Goal: Use online tool/utility: Utilize a website feature to perform a specific function

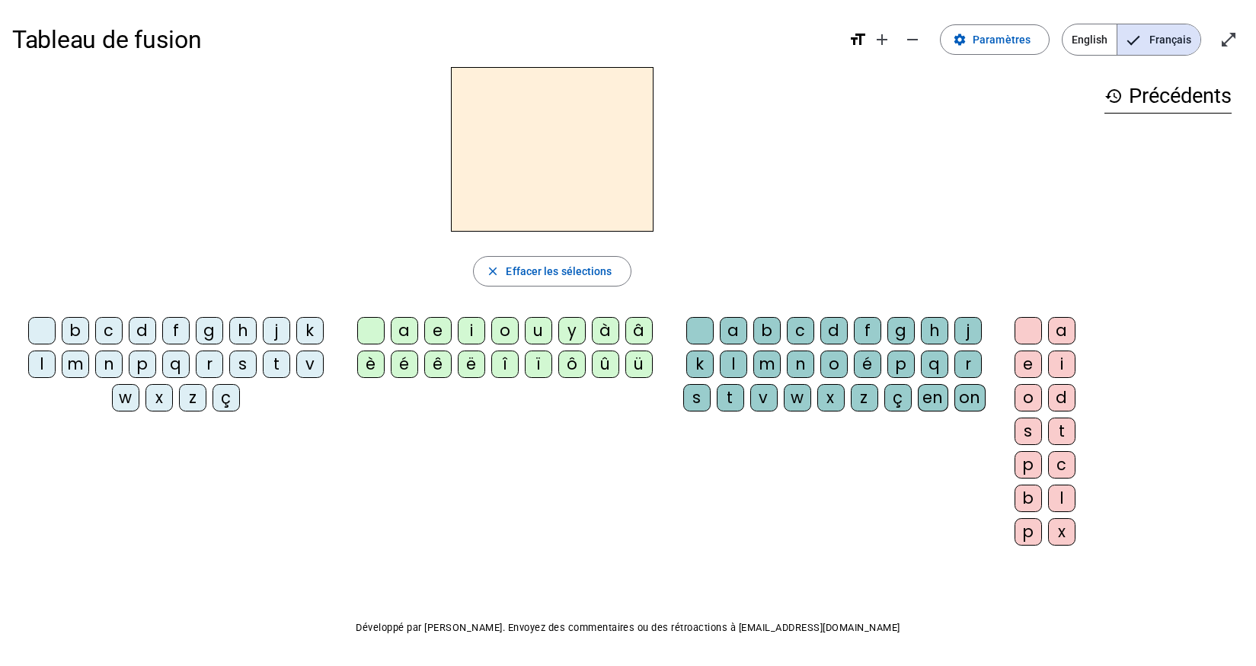
click at [55, 401] on div "b c d f g h j k l m n p q r s t v w x z ç" at bounding box center [179, 367] width 322 height 101
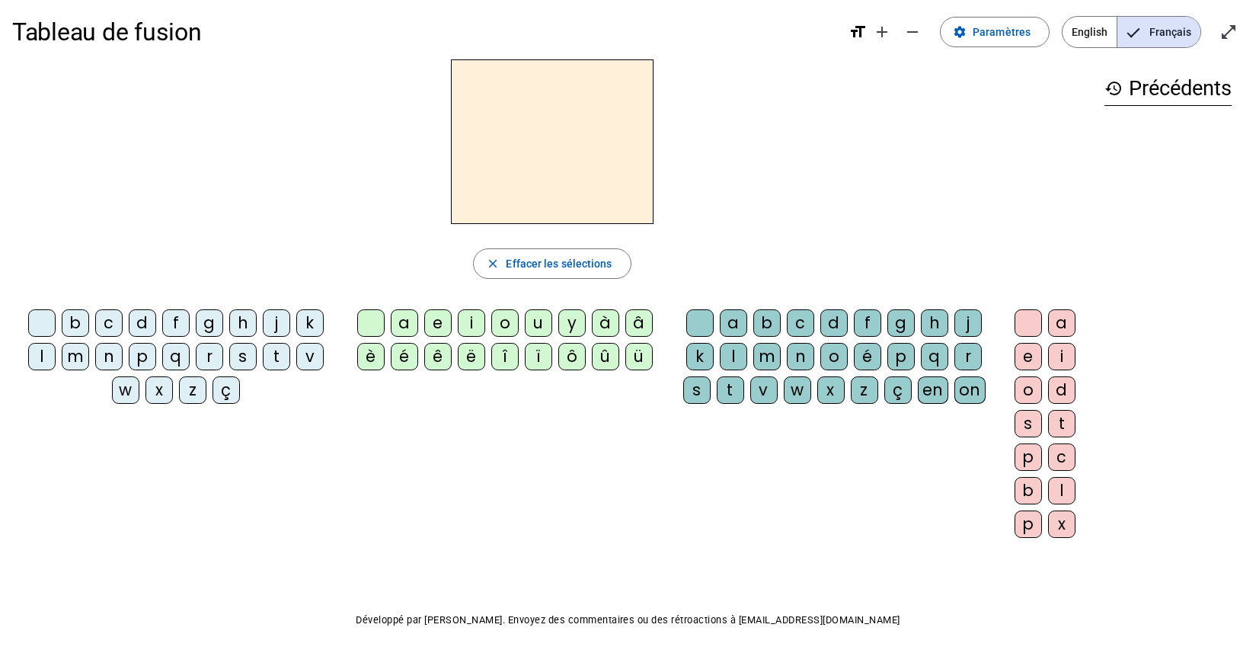
click at [74, 368] on div "m" at bounding box center [75, 356] width 27 height 27
click at [50, 366] on div "l" at bounding box center [41, 356] width 27 height 27
click at [431, 345] on div "ê" at bounding box center [437, 356] width 27 height 27
click at [431, 331] on div "e" at bounding box center [437, 322] width 27 height 27
click at [430, 334] on div "e" at bounding box center [437, 322] width 27 height 27
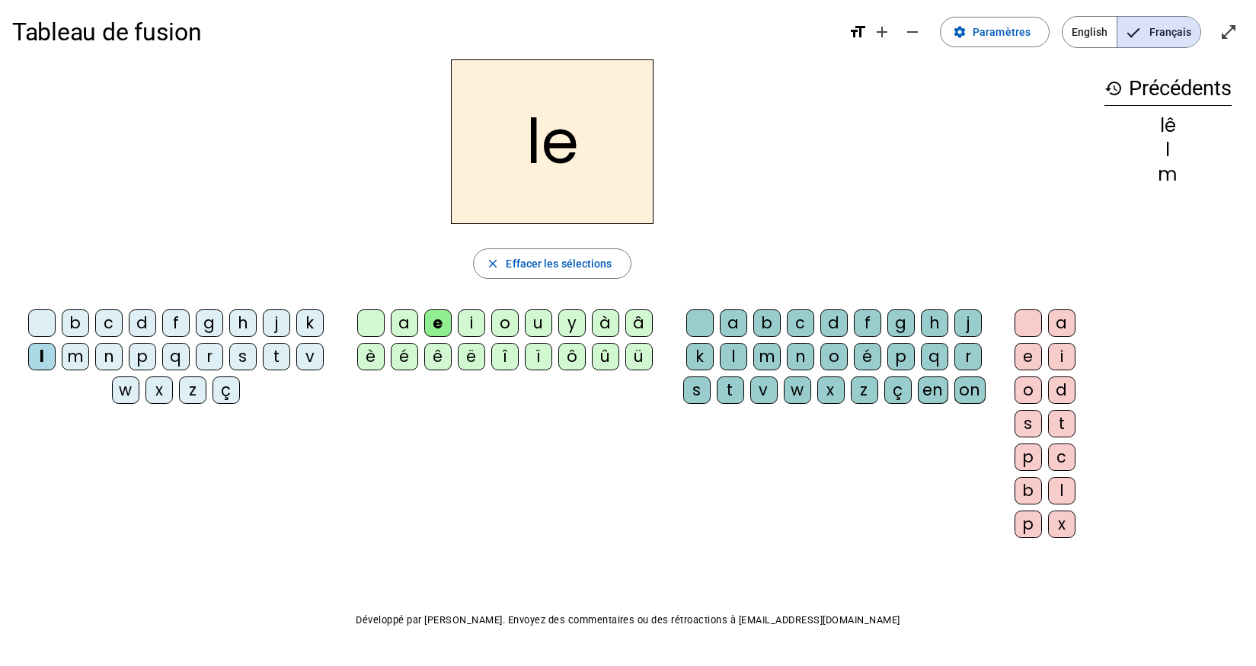
click at [427, 334] on div "e" at bounding box center [437, 322] width 27 height 27
click at [432, 331] on div "e" at bounding box center [437, 322] width 27 height 27
click at [427, 331] on div "e" at bounding box center [437, 322] width 27 height 27
click at [426, 328] on div "e" at bounding box center [437, 322] width 27 height 27
click at [430, 325] on div "e" at bounding box center [437, 322] width 27 height 27
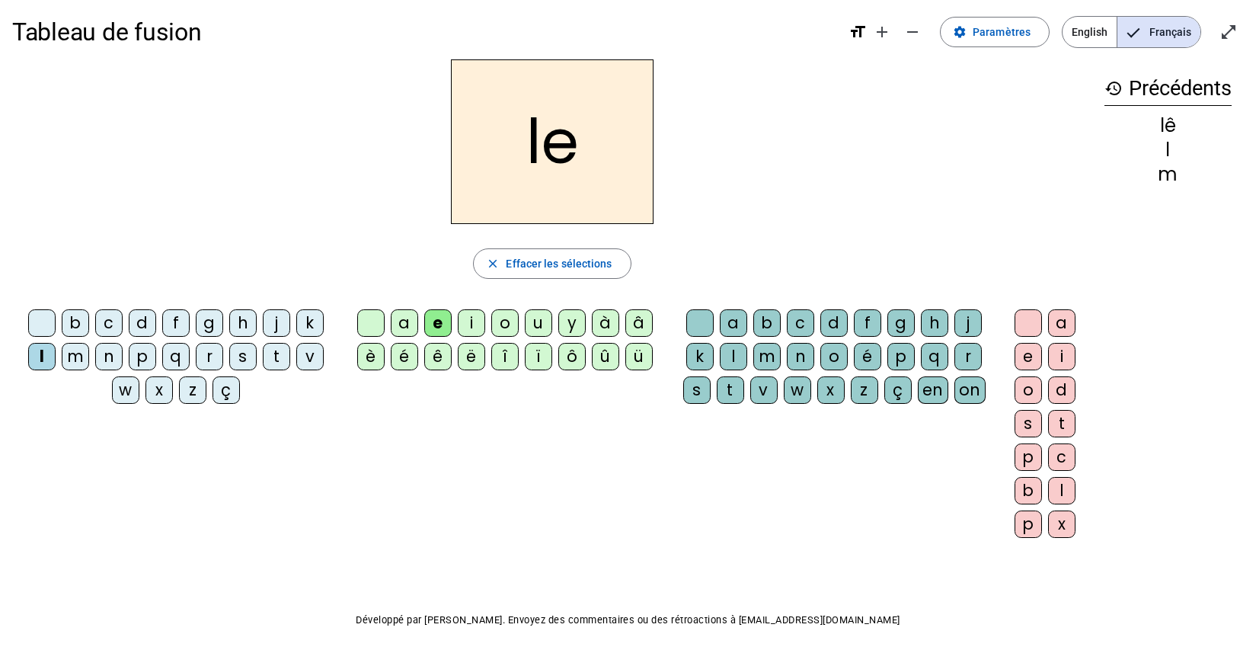
click at [428, 327] on div "e" at bounding box center [437, 322] width 27 height 27
click at [428, 328] on div "e" at bounding box center [437, 322] width 27 height 27
click at [434, 327] on div "e" at bounding box center [437, 322] width 27 height 27
click at [428, 328] on div "e" at bounding box center [437, 322] width 27 height 27
click at [426, 326] on div "e" at bounding box center [437, 322] width 27 height 27
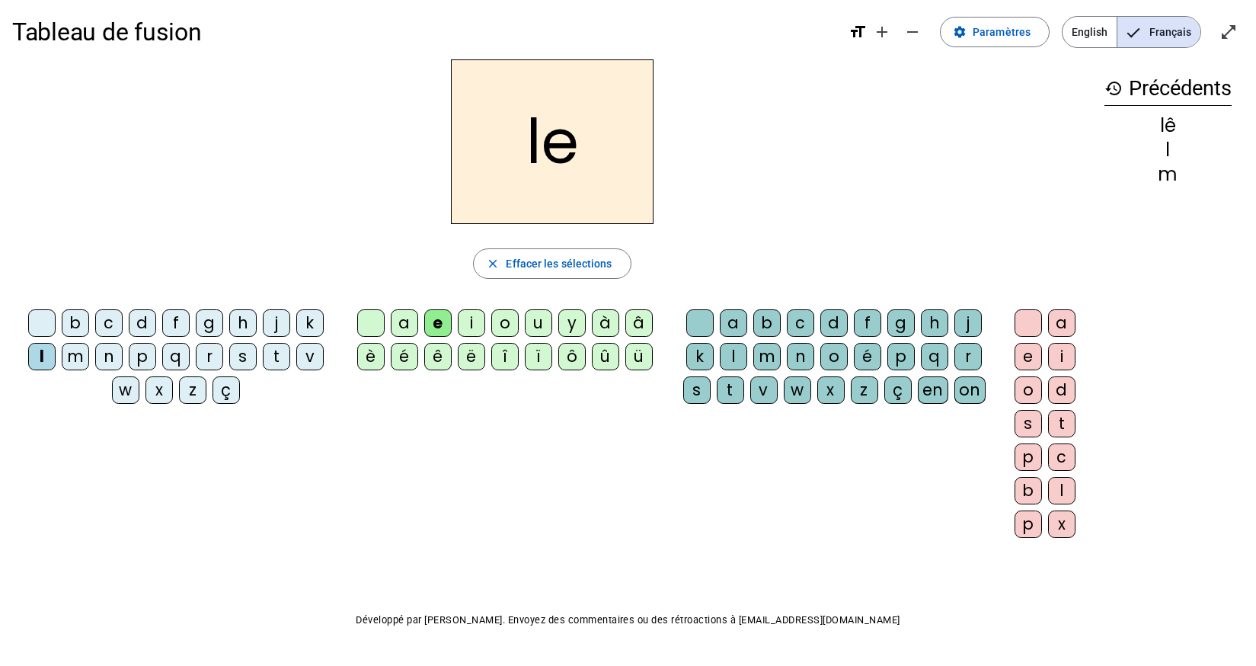
click at [426, 324] on div "e" at bounding box center [437, 322] width 27 height 27
click at [427, 331] on div "e" at bounding box center [437, 322] width 27 height 27
click at [402, 334] on div "a" at bounding box center [404, 322] width 27 height 27
click at [802, 334] on div "c" at bounding box center [800, 322] width 27 height 27
click at [268, 373] on letter-bubble "t" at bounding box center [280, 360] width 34 height 34
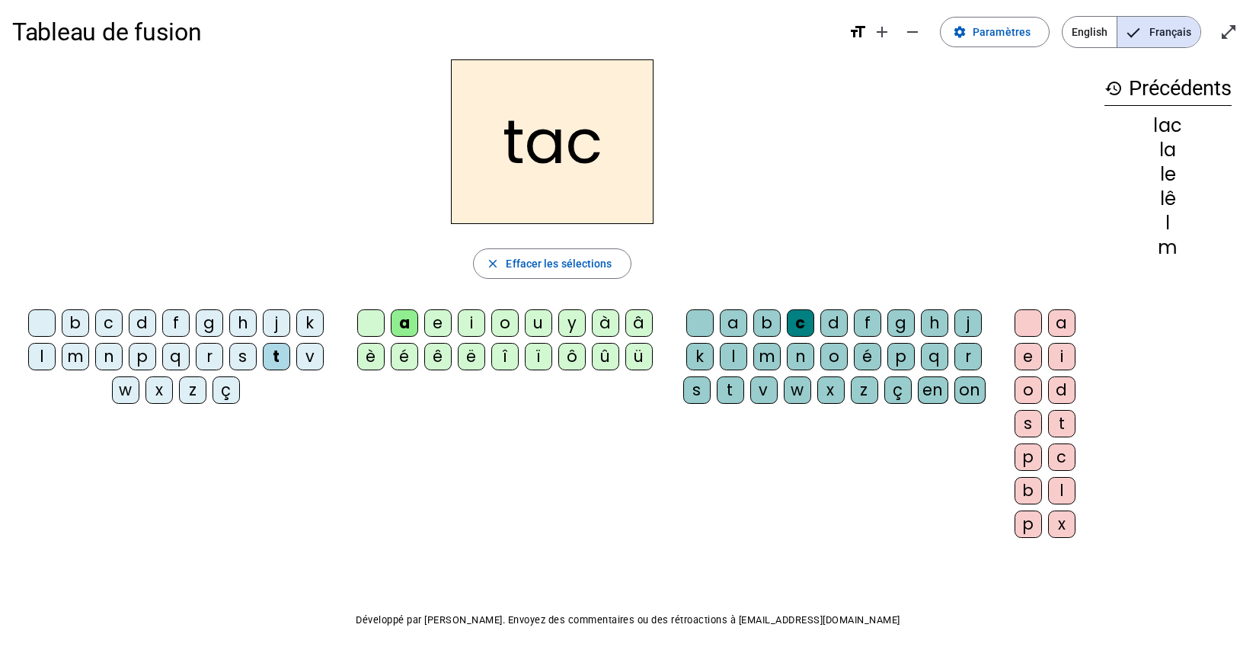
click at [696, 330] on div at bounding box center [699, 322] width 27 height 27
click at [438, 368] on div "ê" at bounding box center [437, 356] width 27 height 27
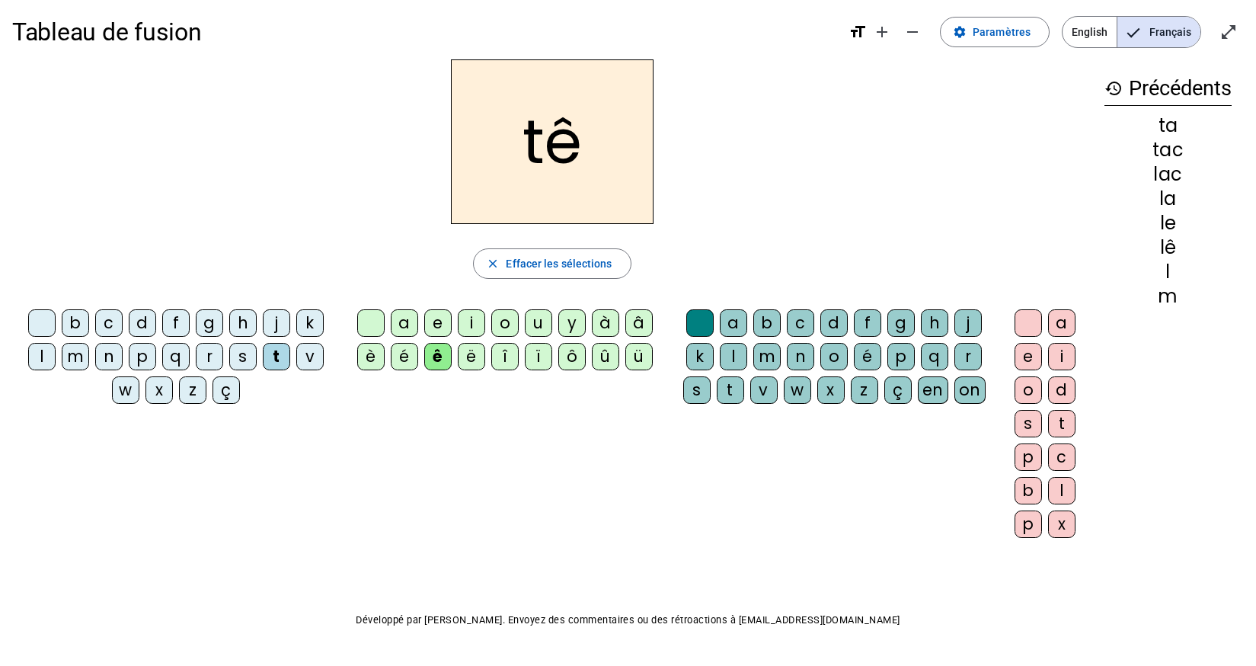
click at [434, 326] on div "e" at bounding box center [437, 322] width 27 height 27
click at [539, 324] on div "u" at bounding box center [538, 322] width 27 height 27
click at [138, 332] on div "d" at bounding box center [142, 322] width 27 height 27
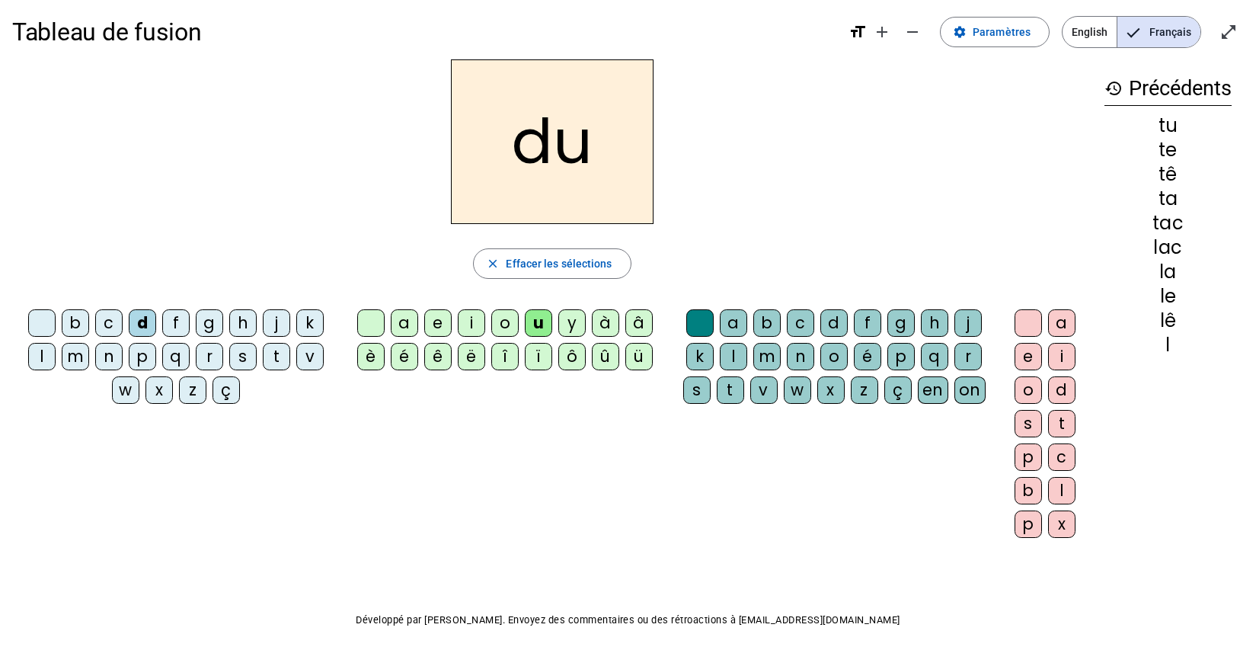
click at [697, 370] on div "k" at bounding box center [699, 356] width 27 height 27
click at [697, 329] on div at bounding box center [699, 322] width 27 height 27
click at [792, 334] on div "c" at bounding box center [800, 322] width 27 height 27
